Goal: Use online tool/utility: Utilize a website feature to perform a specific function

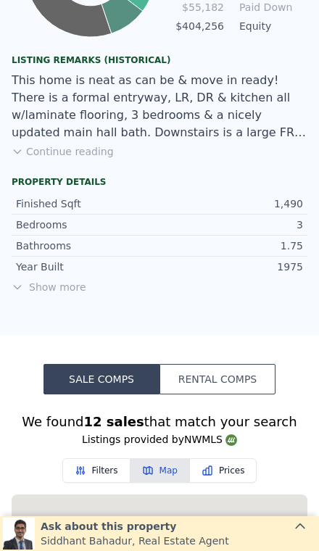
scroll to position [1008, 0]
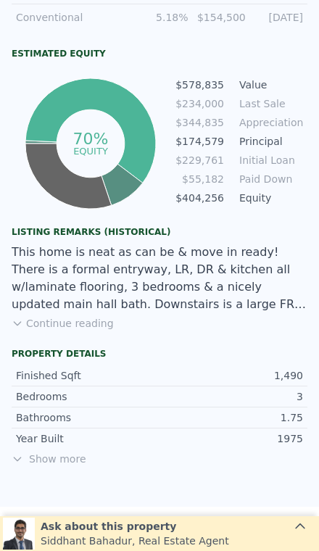
type input "$ 624,000"
type input "$ 327,483"
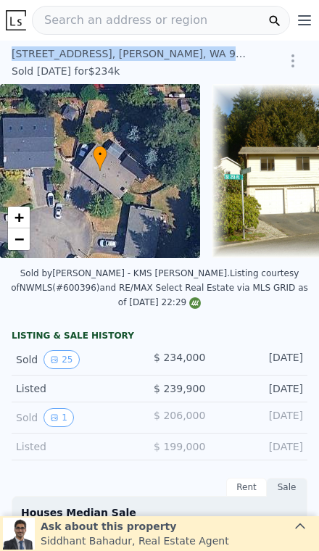
scroll to position [0, 0]
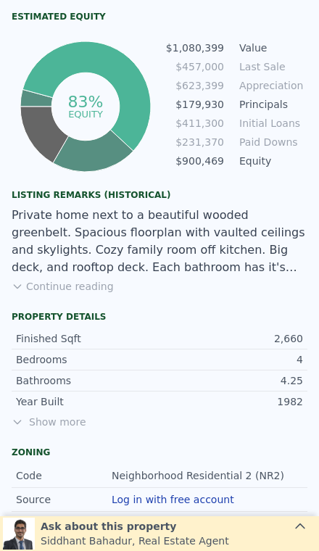
scroll to position [919, 0]
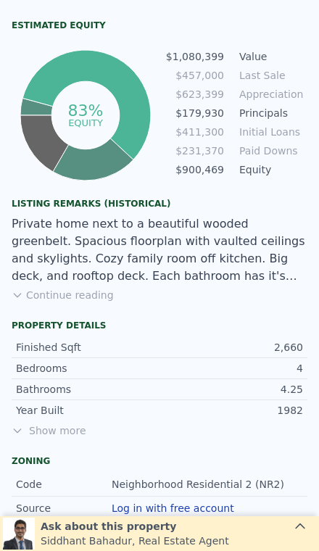
click at [46, 288] on button "Continue reading" at bounding box center [63, 295] width 102 height 15
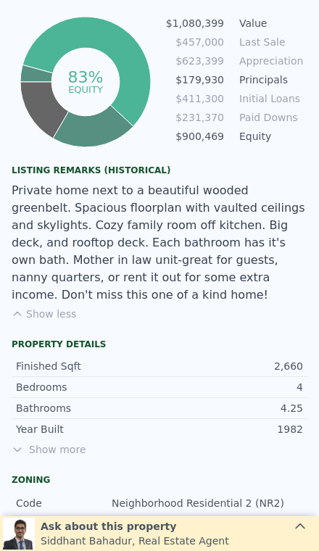
scroll to position [955, 0]
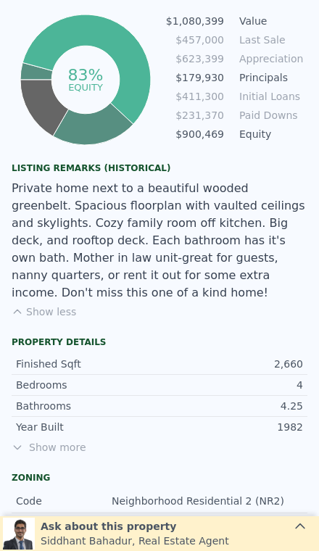
click at [52, 305] on button "Show less" at bounding box center [44, 312] width 65 height 15
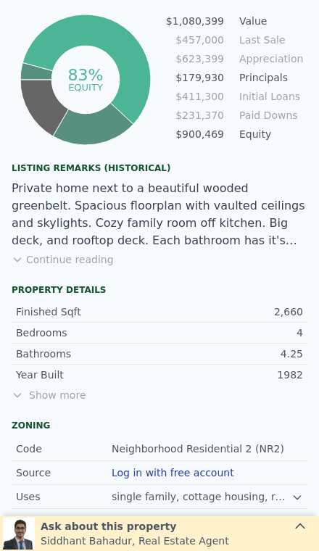
click at [54, 252] on button "Continue reading" at bounding box center [63, 259] width 102 height 15
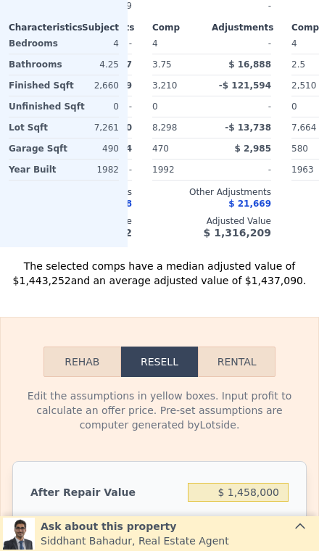
scroll to position [2300, 0]
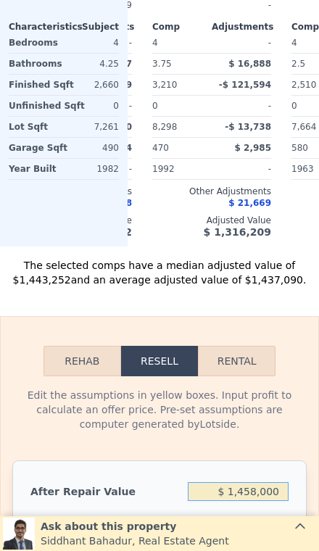
click at [279, 482] on input "$ 1,458,000" at bounding box center [238, 491] width 101 height 19
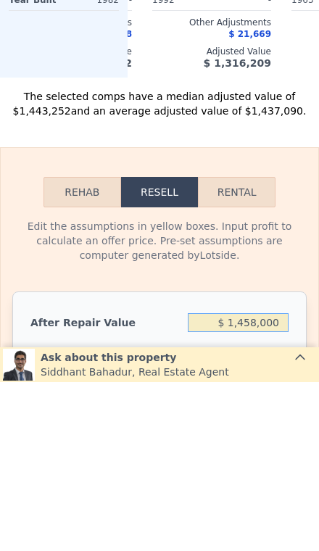
type input "$ 145,800"
type input "-$ 355,318"
type input "$ 14,580"
type input "-$ 476,900"
type input "$ 1,458"
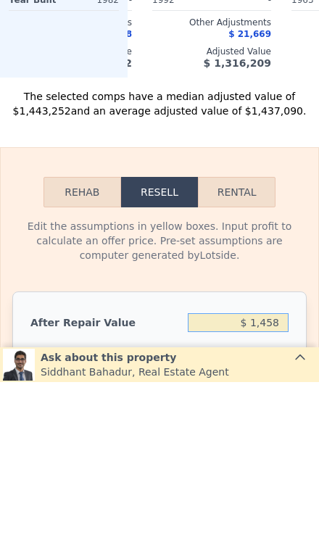
type input "-$ 489,055"
type input "$ 145"
type input "-$ 490,273"
type input "$ 14"
type input "-$ 490,393"
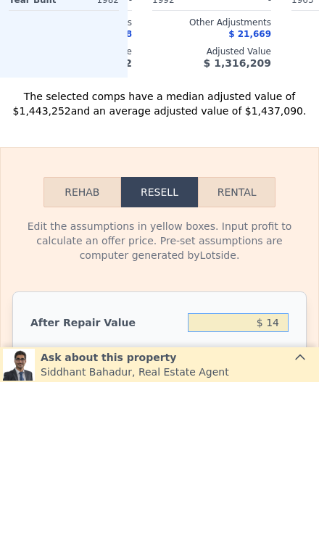
type input "$ 1"
type input "-$ 490,406"
type input "$ 15"
type input "-$ 490,392"
type input "$ 150"
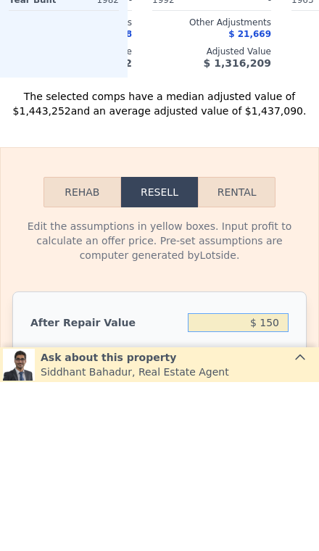
type input "-$ 490,268"
type input "$ 1,500"
type input "-$ 489,019"
type input "$ 15,000"
type input "-$ 476,509"
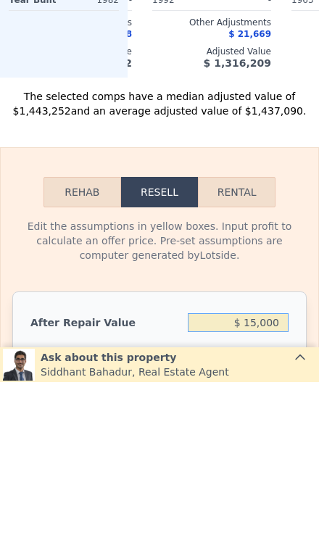
type input "$ 150,000"
type input "-$ 351,427"
type input "$ 1,500,000"
type input "$ 899,398"
click at [287, 530] on input "7" at bounding box center [238, 539] width 101 height 19
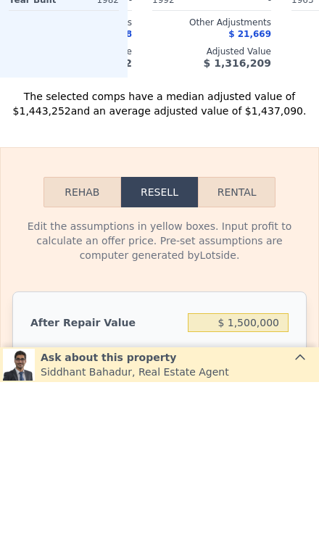
type input "3"
type input "$ 918,889"
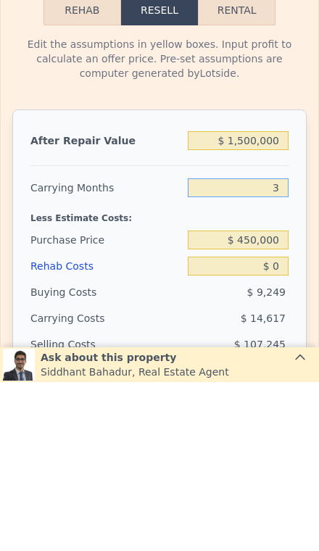
scroll to position [2494, 0]
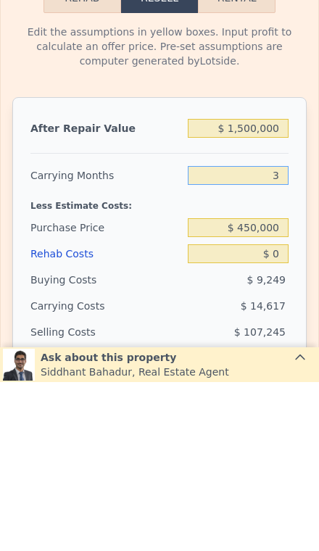
type input "3"
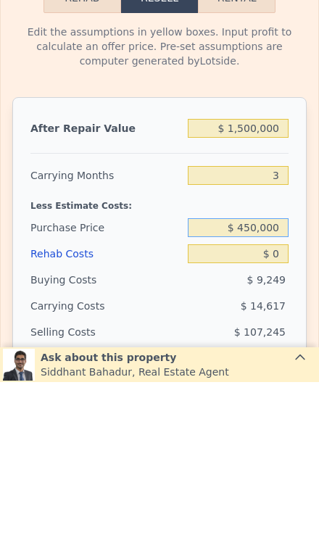
click at [286, 387] on input "$ 450,000" at bounding box center [238, 396] width 101 height 19
type input "$ 4"
type input "$ 1,075,000"
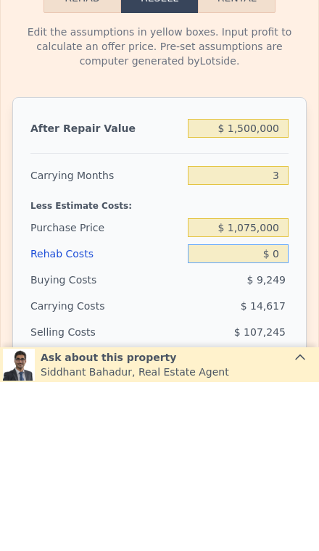
click at [281, 414] on input "$ 0" at bounding box center [238, 423] width 101 height 19
type input "$ 268,059"
type input "$ 10"
type input "$ 268,049"
type input "$ 100"
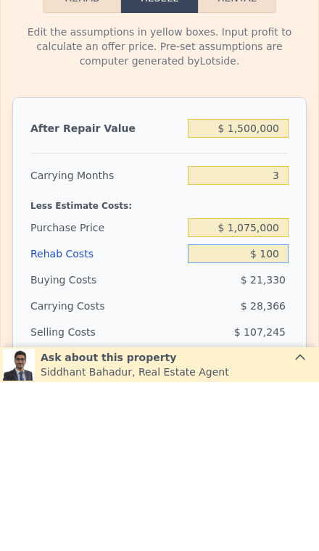
type input "$ 267,954"
type input "$ 1,000"
type input "$ 267,022"
type input "$ 10,000"
type input "$ 257,680"
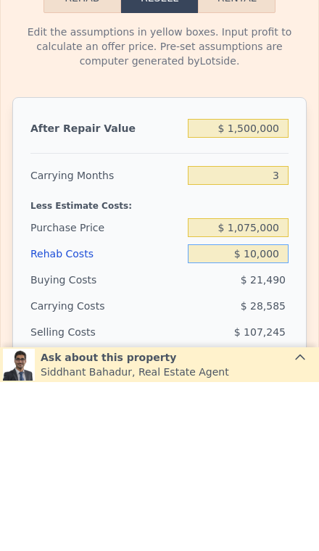
type input "$ 100,000"
type input "$ 164,260"
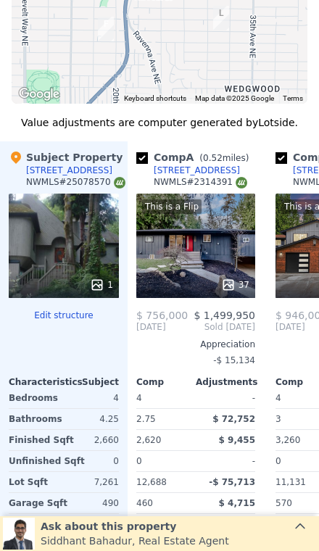
scroll to position [0, 0]
click at [210, 194] on div "This is a Flip 37" at bounding box center [195, 246] width 119 height 104
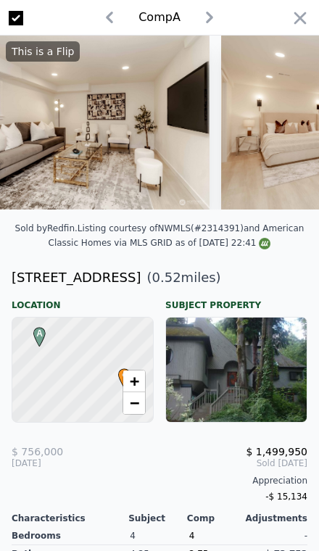
scroll to position [0, 5984]
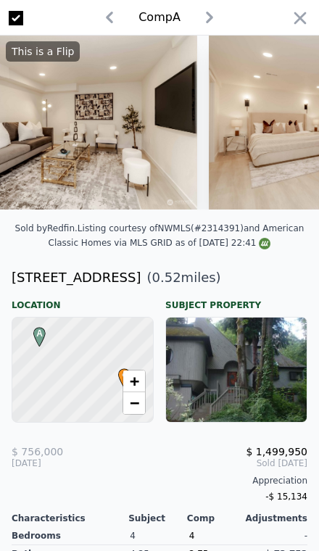
click at [302, 25] on icon "button" at bounding box center [300, 18] width 20 height 20
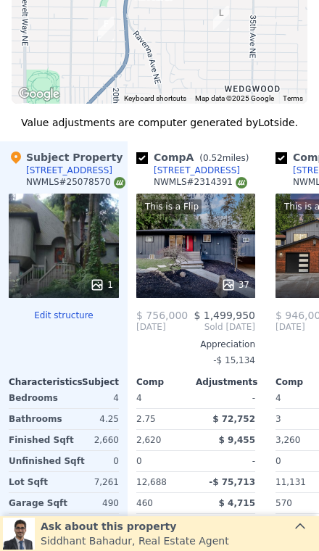
click at [8, 429] on div "Subject Property 9750 Ravenna Ave NE NWMLS # 25078570 1 Edit structure Characte…" at bounding box center [64, 371] width 128 height 461
click at [182, 228] on div "This is a Flip 37" at bounding box center [195, 246] width 119 height 104
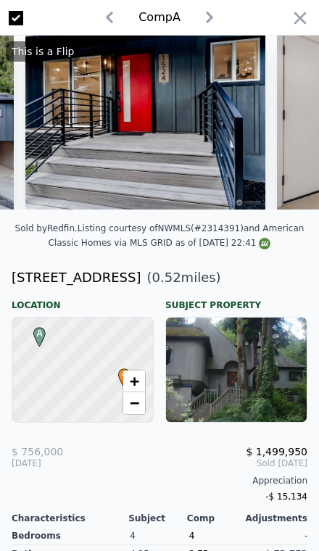
scroll to position [0, 267]
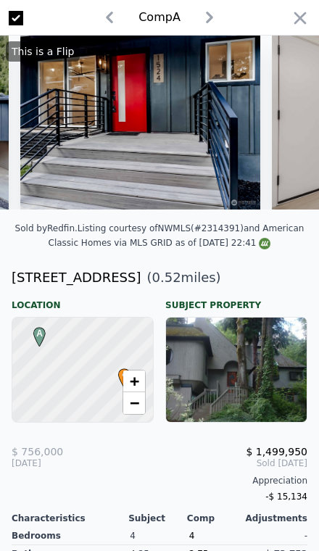
click at [305, 14] on icon "button" at bounding box center [301, 18] width 12 height 12
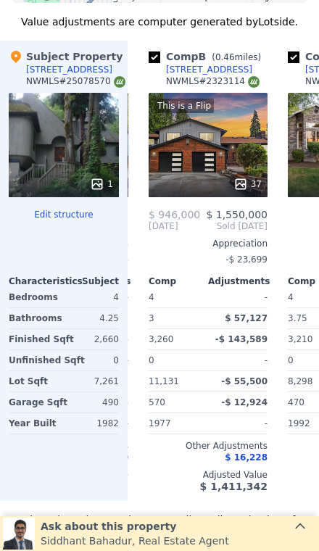
scroll to position [0, 126]
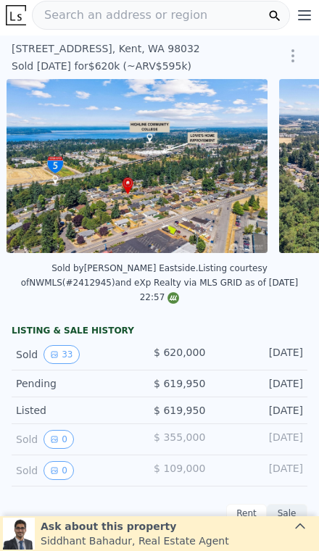
scroll to position [0, 7852]
